Goal: Navigation & Orientation: Understand site structure

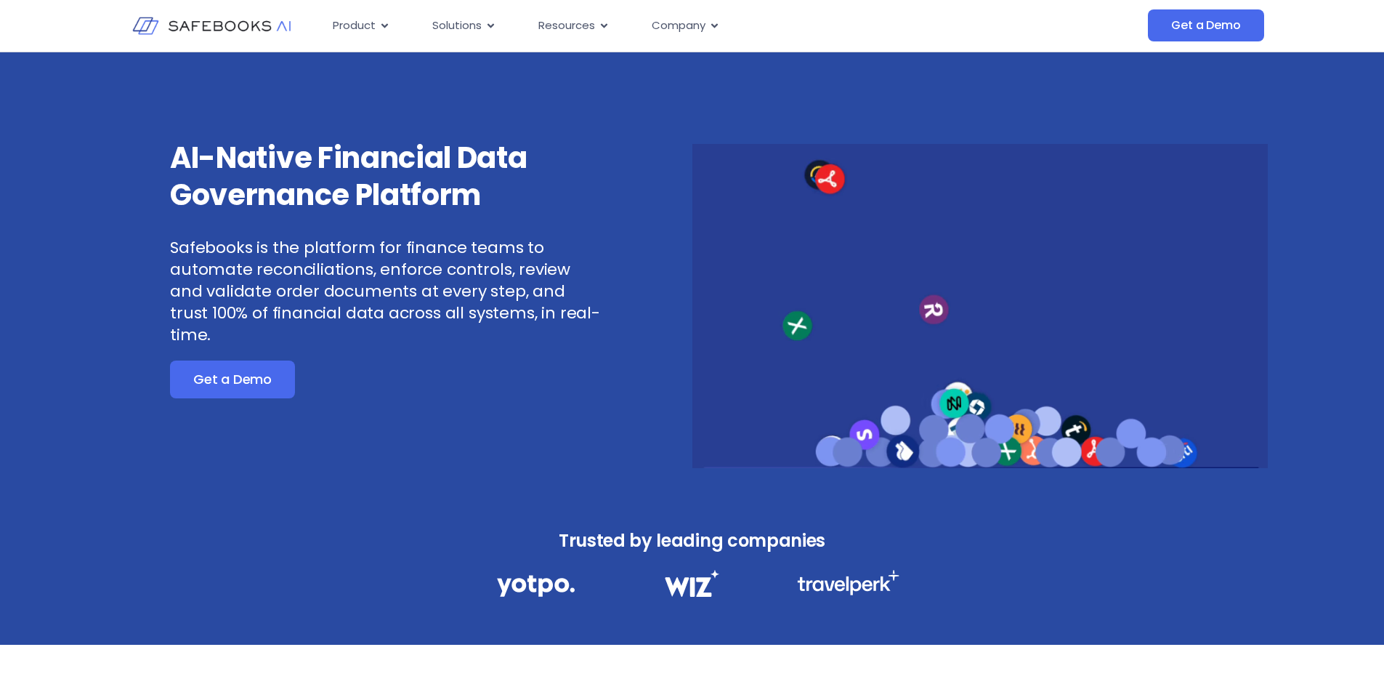
drag, startPoint x: 964, startPoint y: 453, endPoint x: 799, endPoint y: 354, distance: 192.3
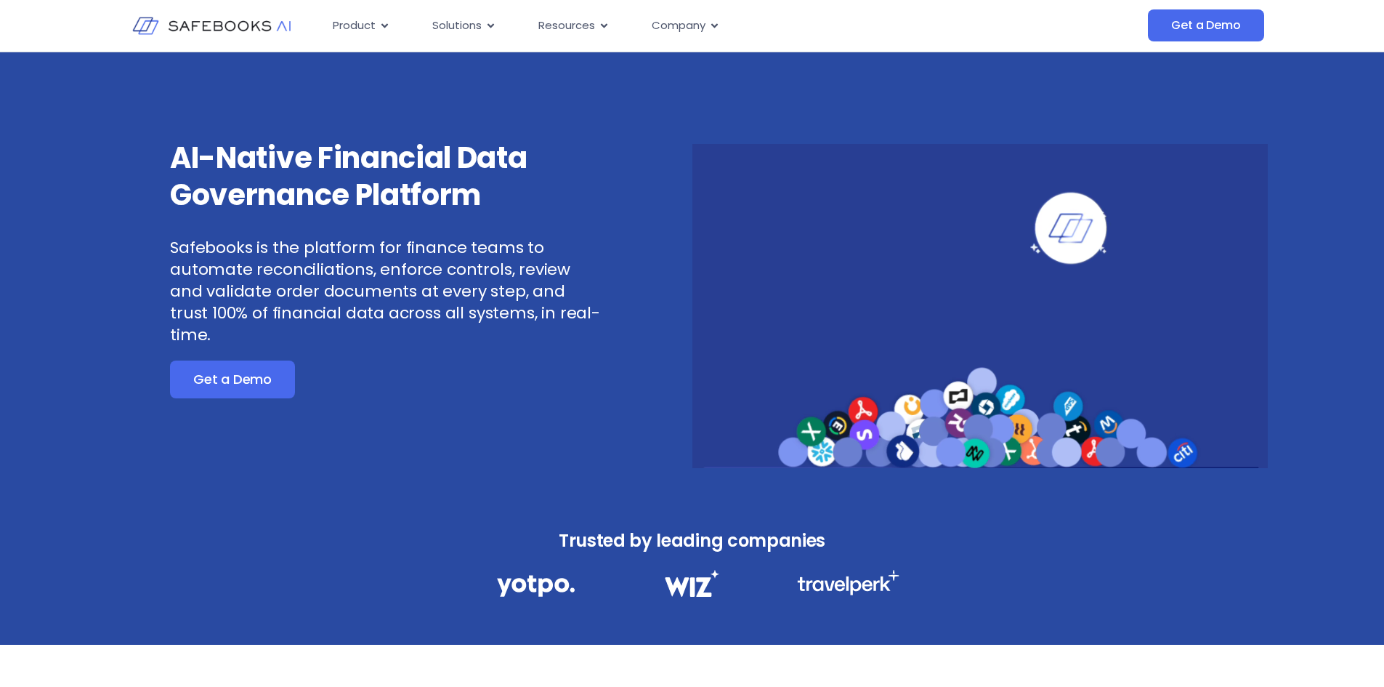
click at [799, 354] on video at bounding box center [981, 306] width 576 height 324
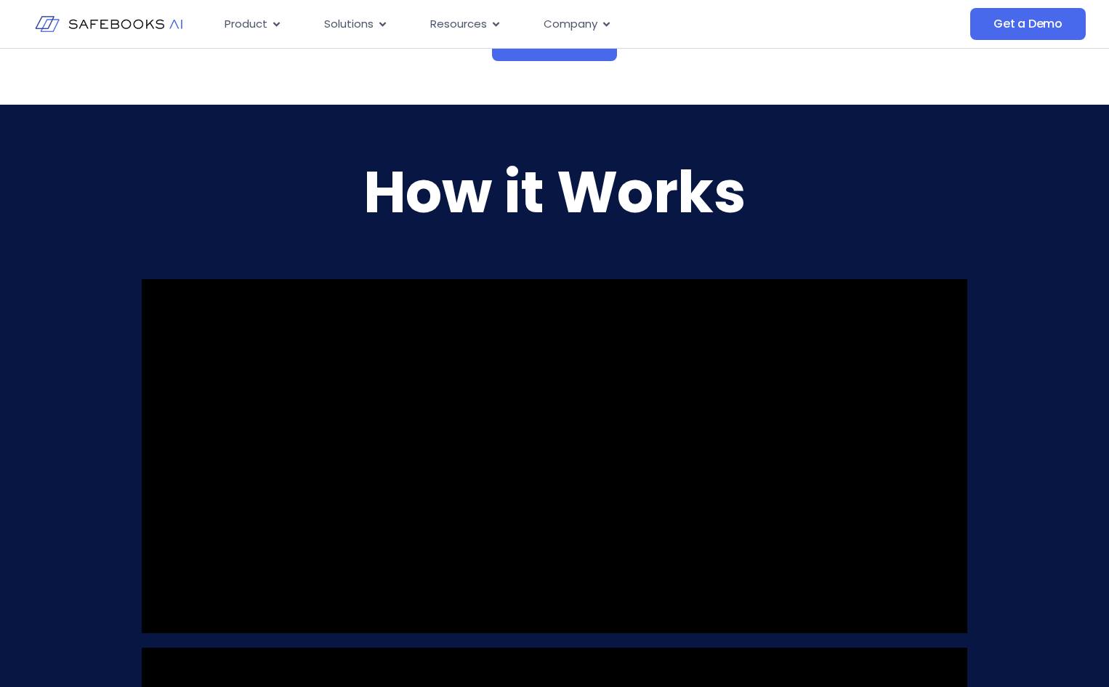
scroll to position [978, 0]
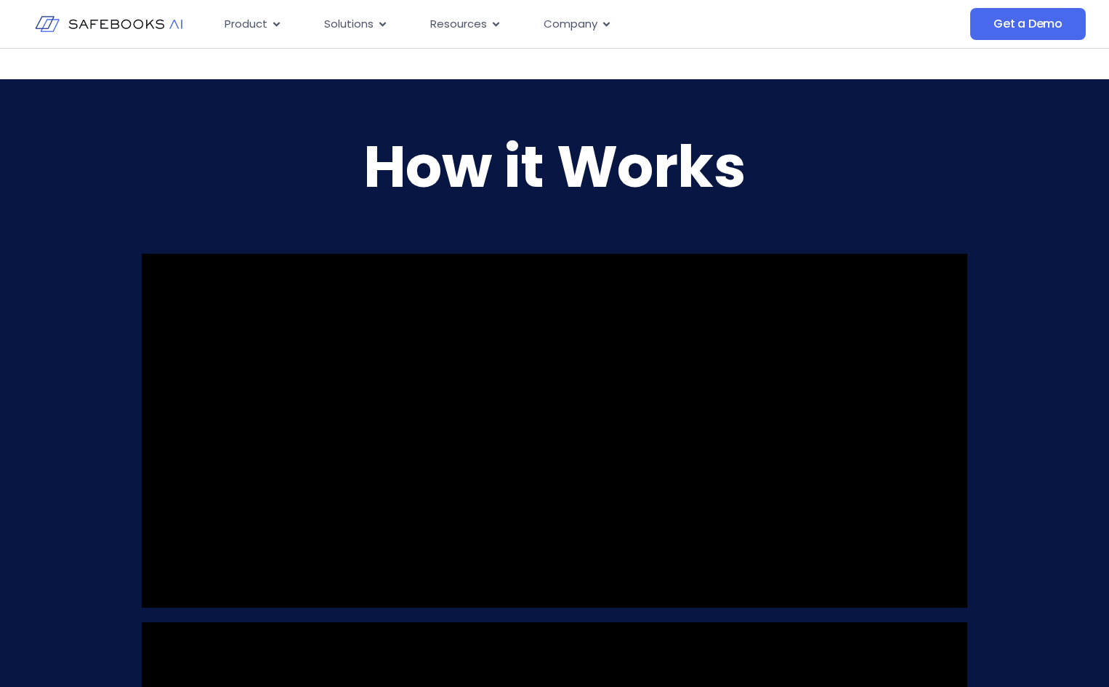
drag, startPoint x: 932, startPoint y: 350, endPoint x: 830, endPoint y: 488, distance: 171.5
click at [928, 468] on video at bounding box center [555, 431] width 826 height 354
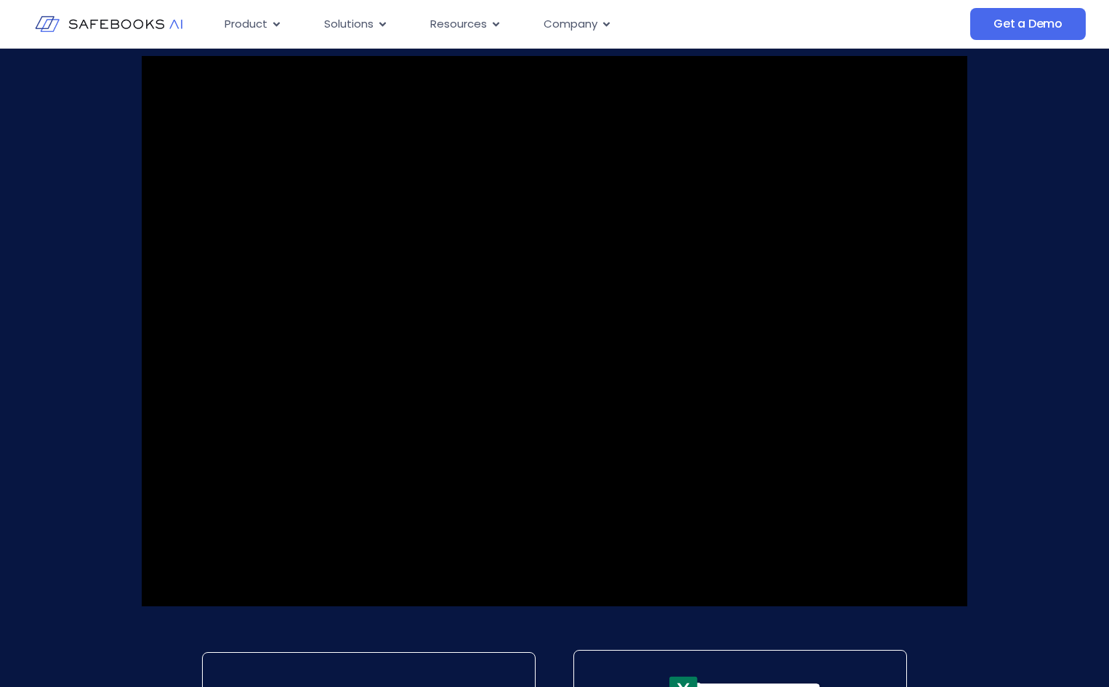
scroll to position [1196, 0]
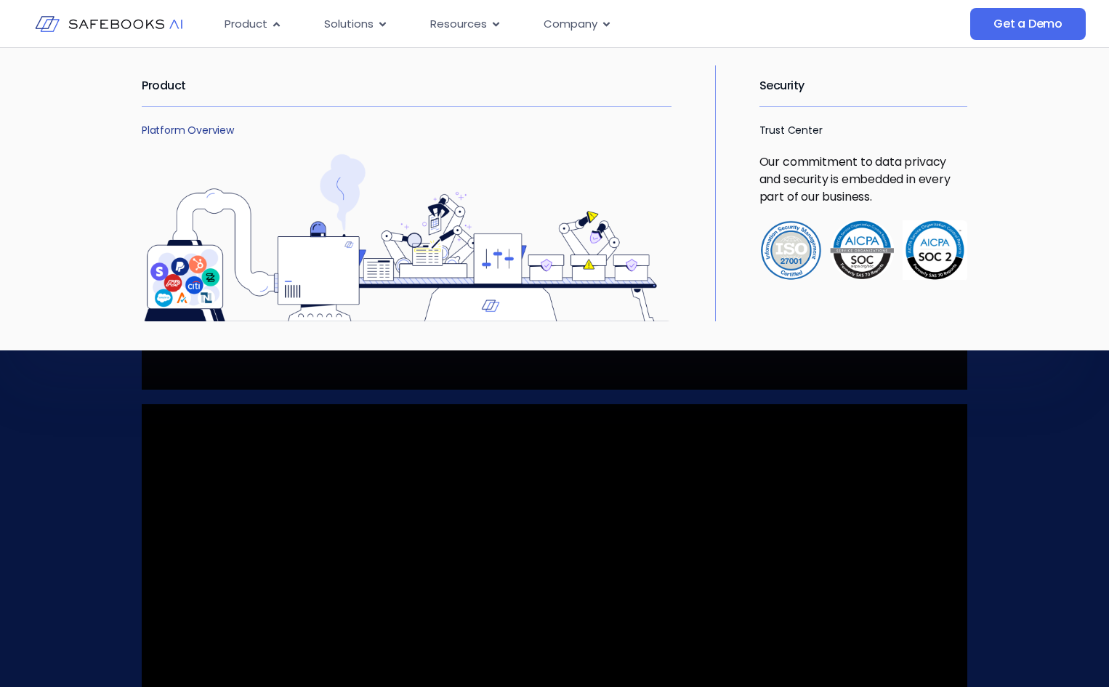
click at [201, 137] on link "Platform Overview" at bounding box center [188, 130] width 92 height 15
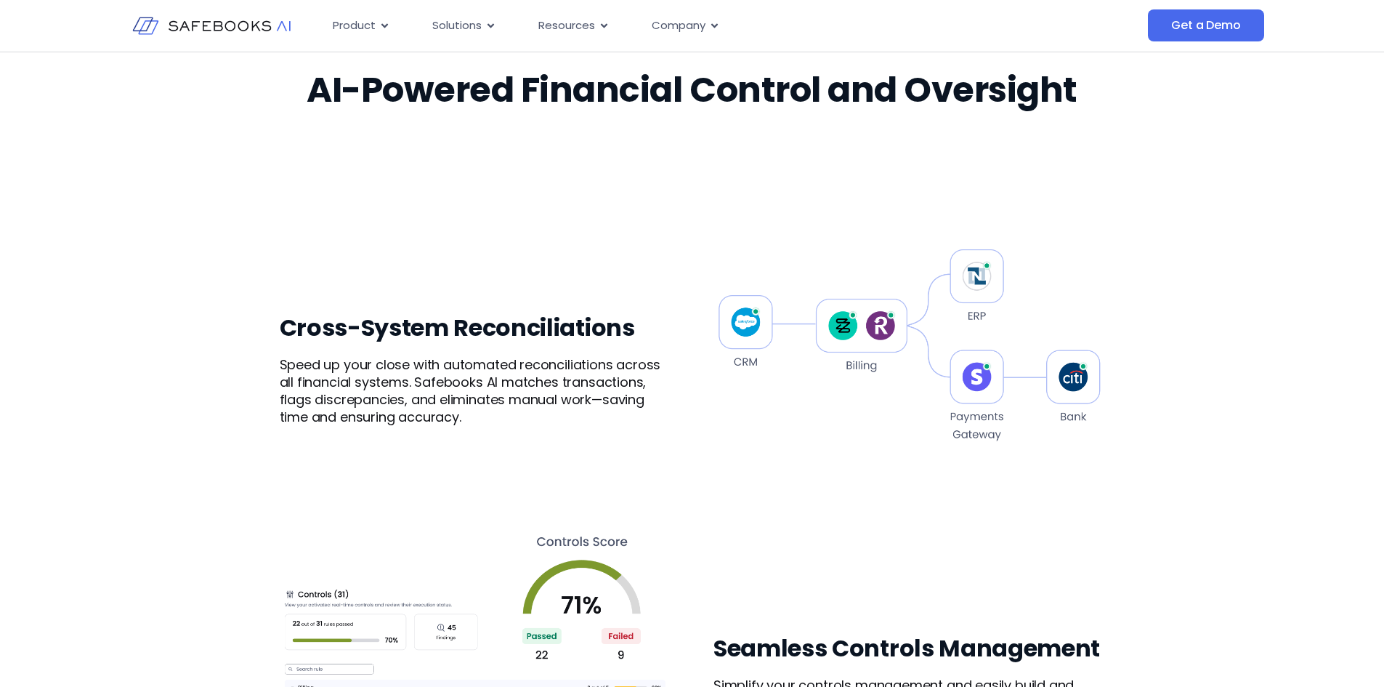
scroll to position [872, 0]
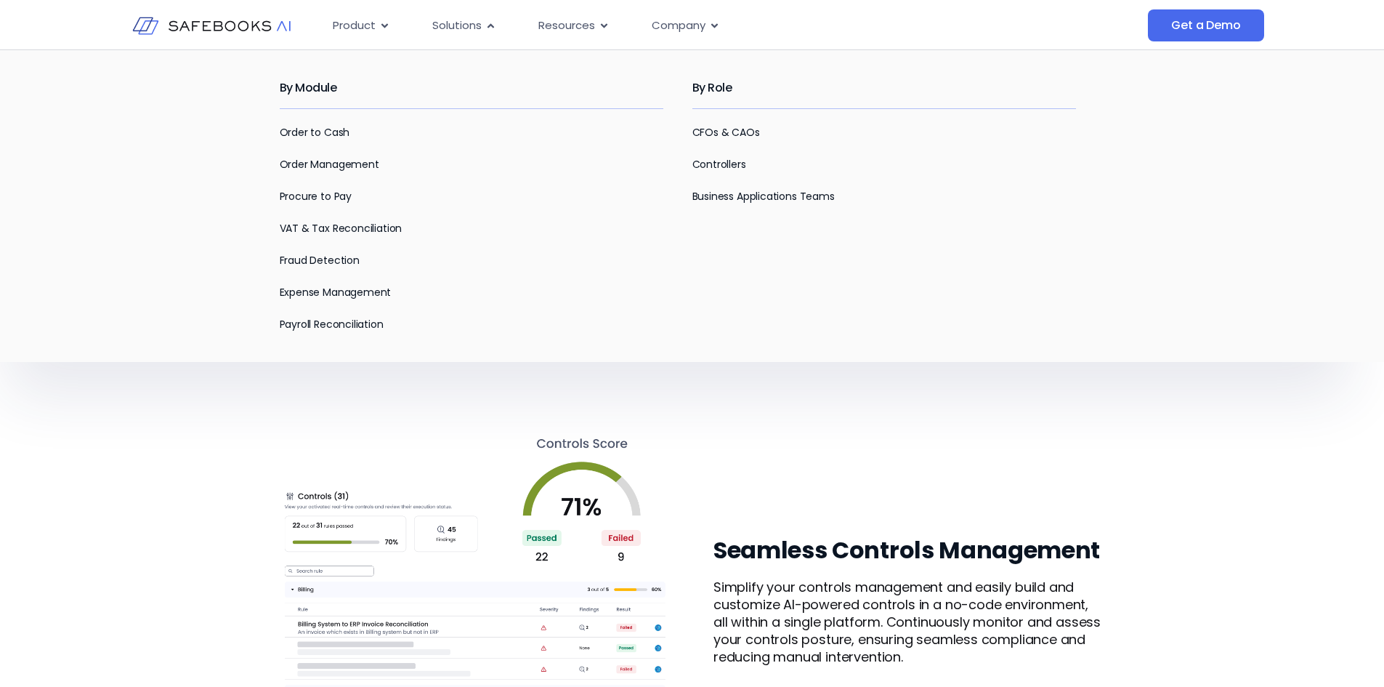
click at [353, 196] on p "Procure to Pay" at bounding box center [472, 195] width 384 height 17
click at [344, 197] on link "Procure to Pay" at bounding box center [316, 196] width 72 height 15
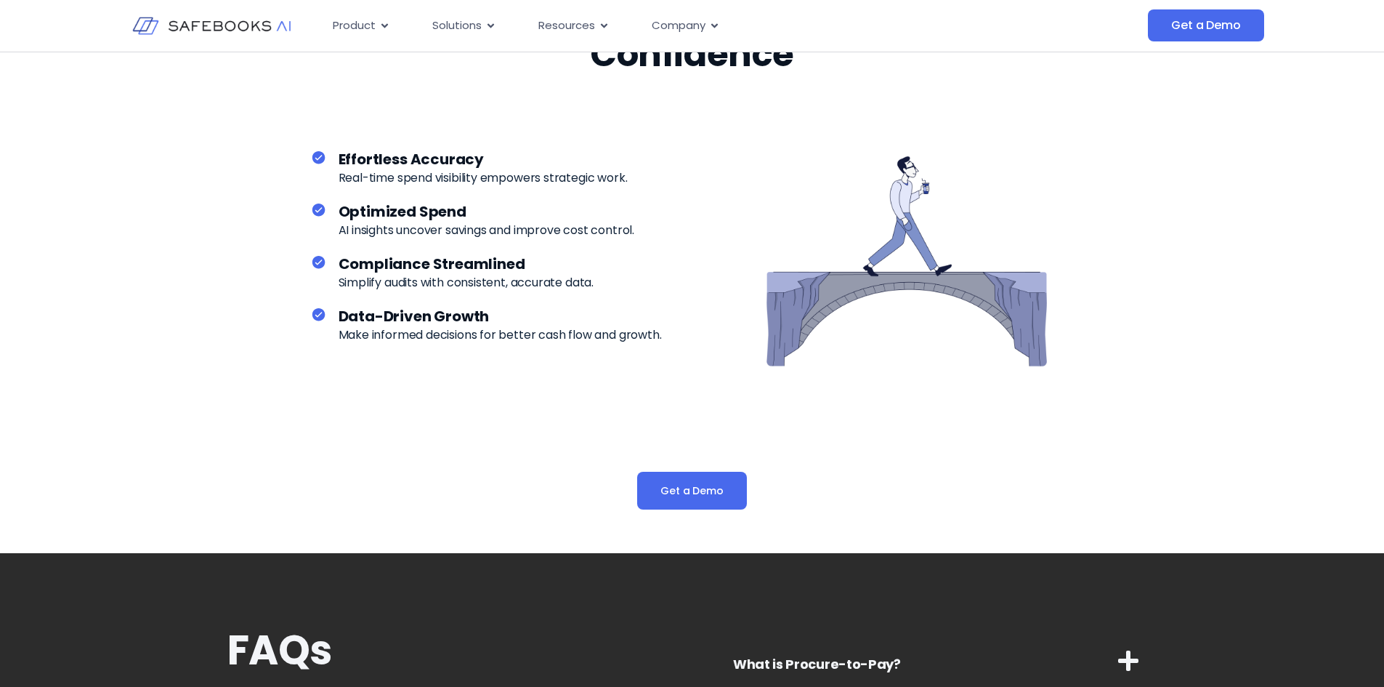
scroll to position [2398, 0]
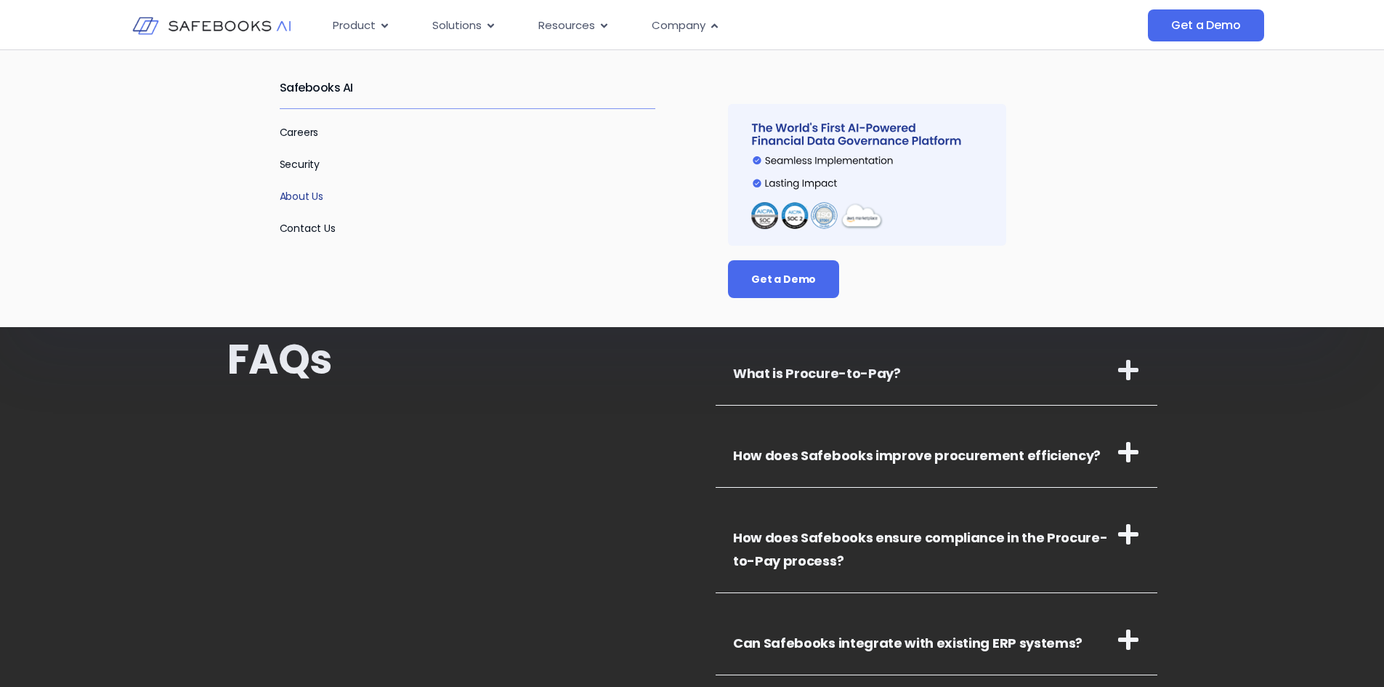
click at [310, 190] on link "About Us" at bounding box center [302, 196] width 44 height 15
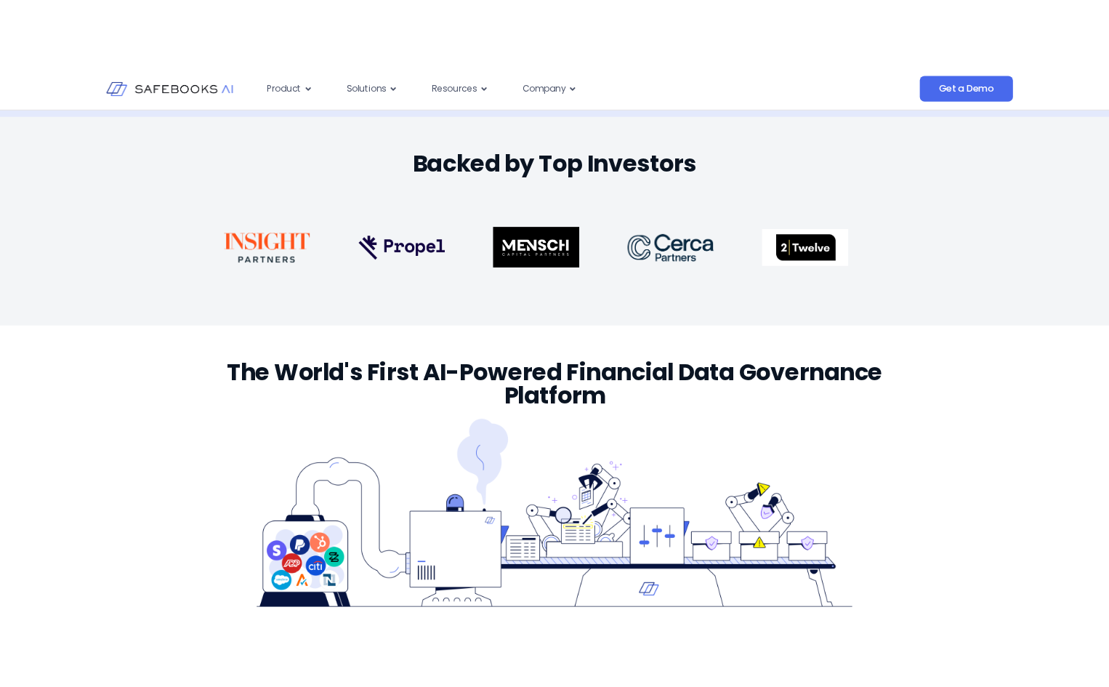
scroll to position [2104, 0]
